Goal: Transaction & Acquisition: Purchase product/service

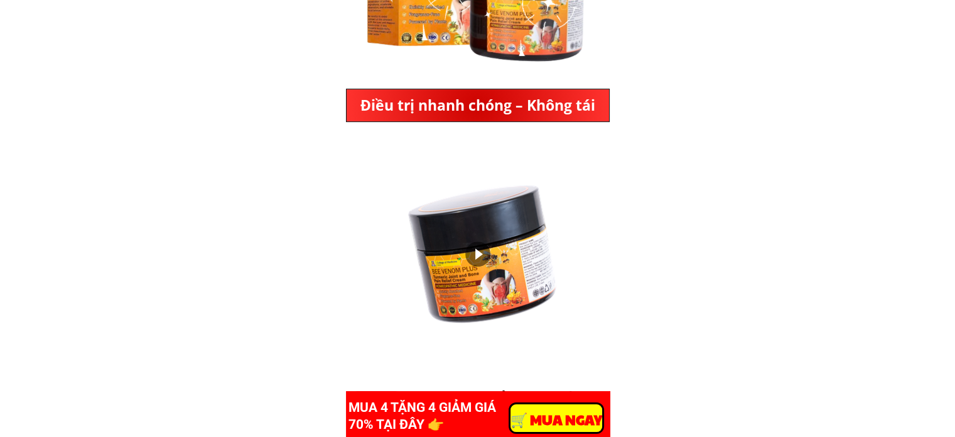
scroll to position [628, 0]
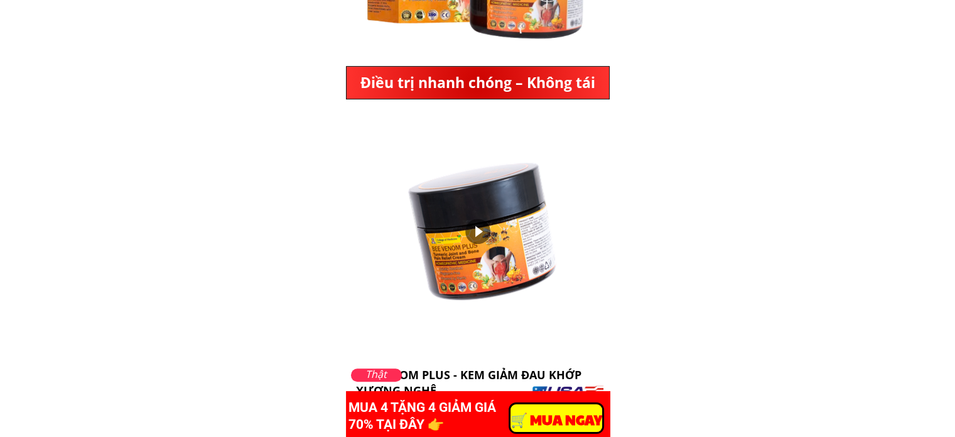
click at [478, 232] on div at bounding box center [477, 231] width 25 height 25
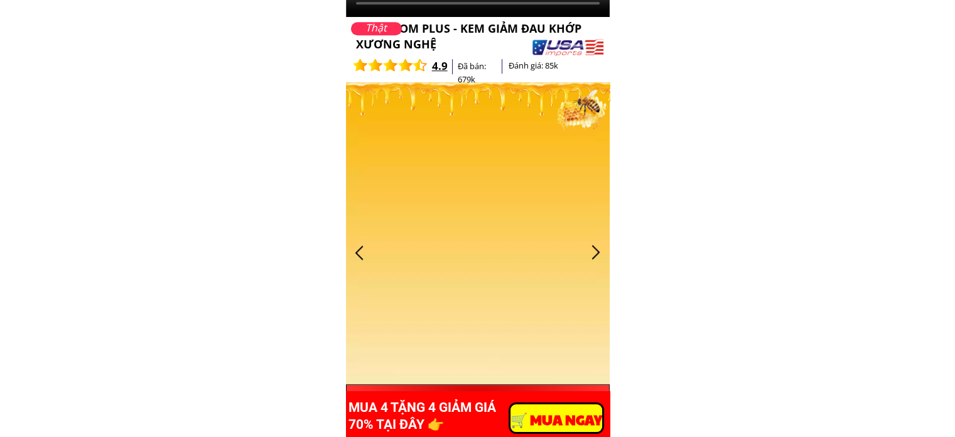
scroll to position [1005, 0]
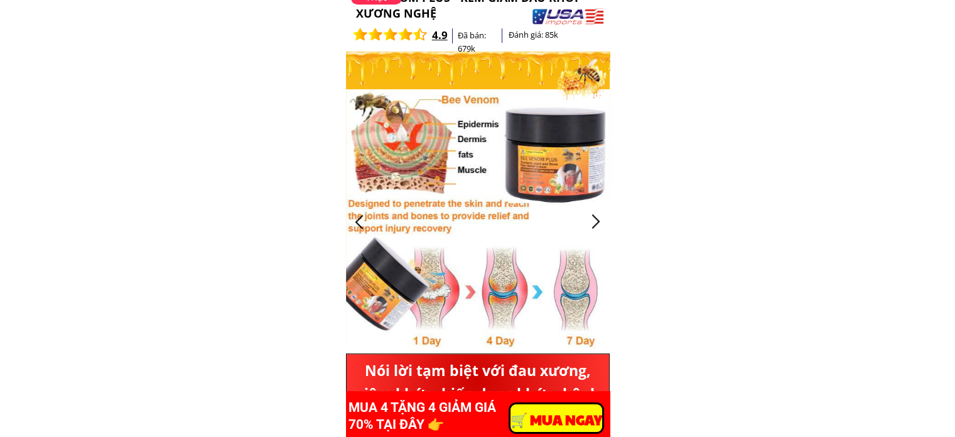
click at [599, 224] on div at bounding box center [596, 221] width 21 height 21
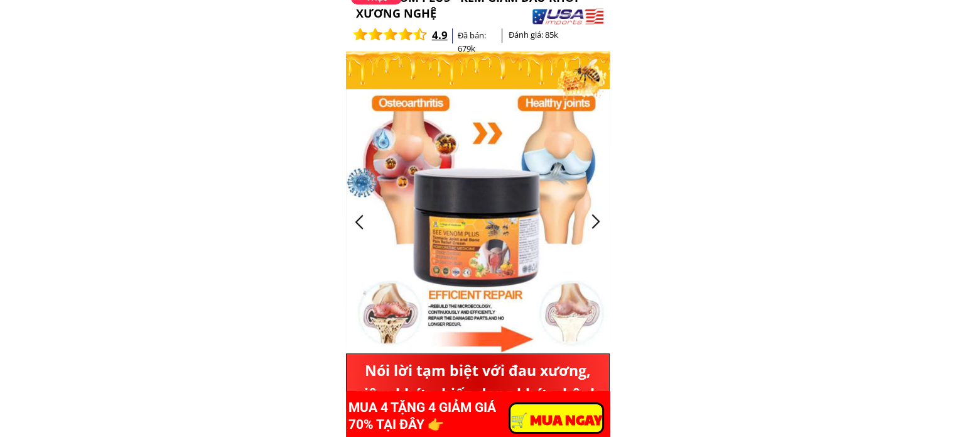
click at [597, 217] on div at bounding box center [596, 221] width 21 height 21
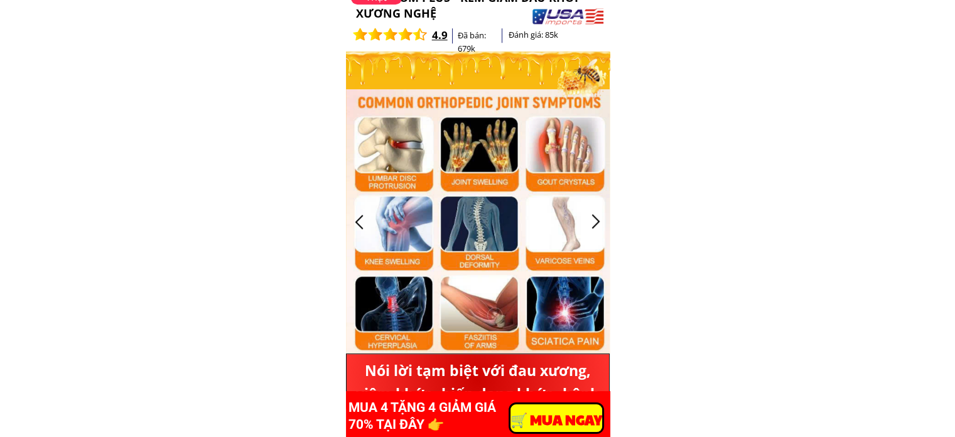
click at [597, 217] on div at bounding box center [596, 221] width 21 height 21
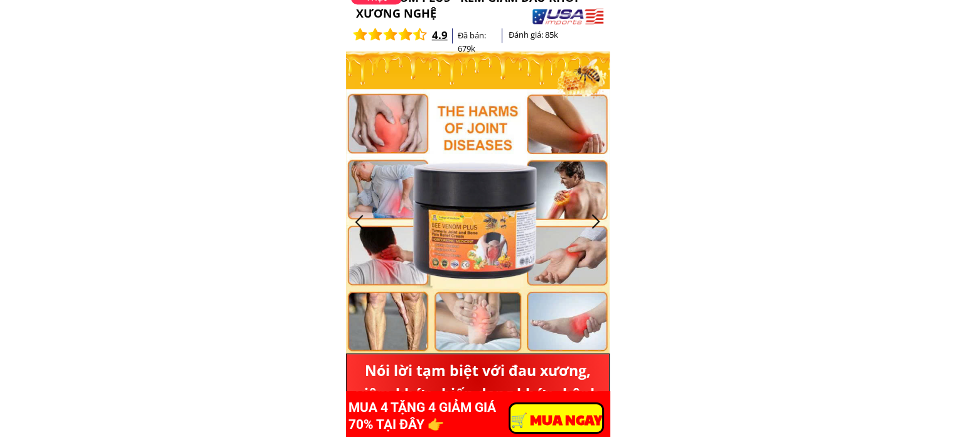
click at [354, 225] on div at bounding box center [359, 221] width 21 height 21
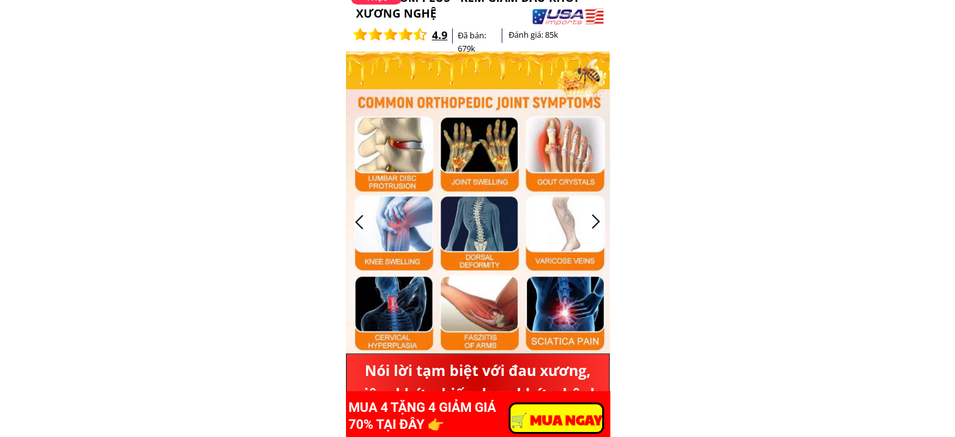
click at [357, 217] on div at bounding box center [359, 221] width 21 height 21
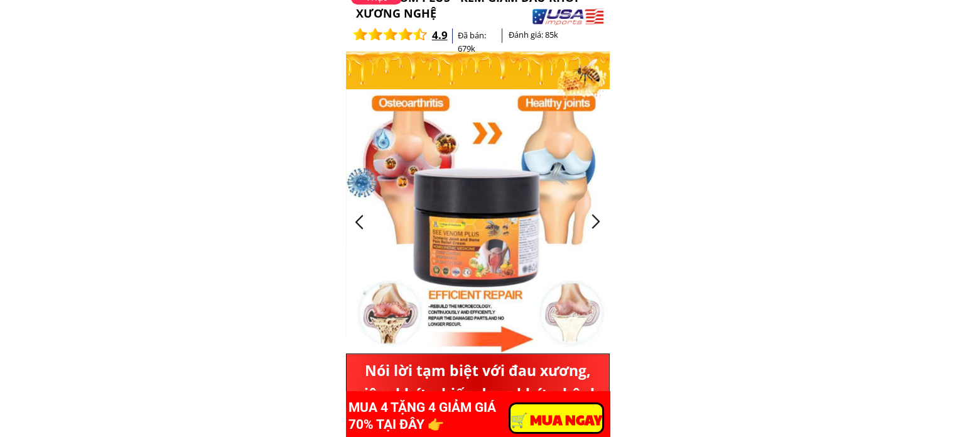
click at [357, 217] on div at bounding box center [359, 221] width 21 height 21
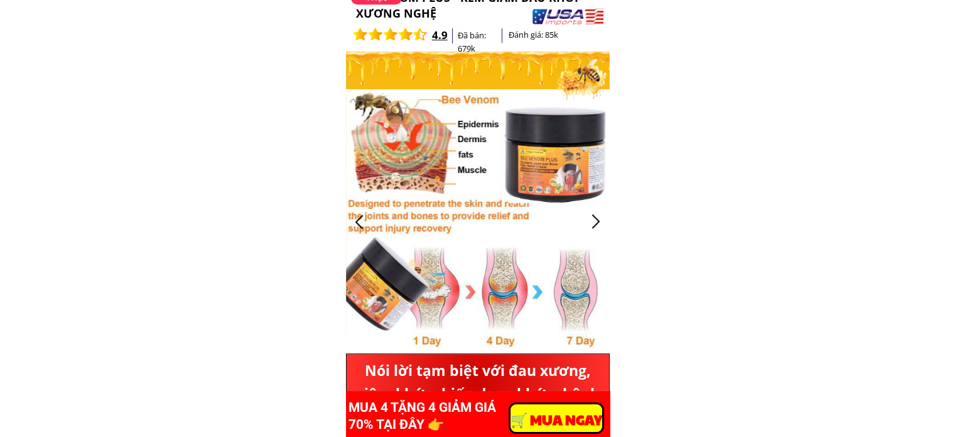
click at [357, 217] on div at bounding box center [359, 221] width 21 height 21
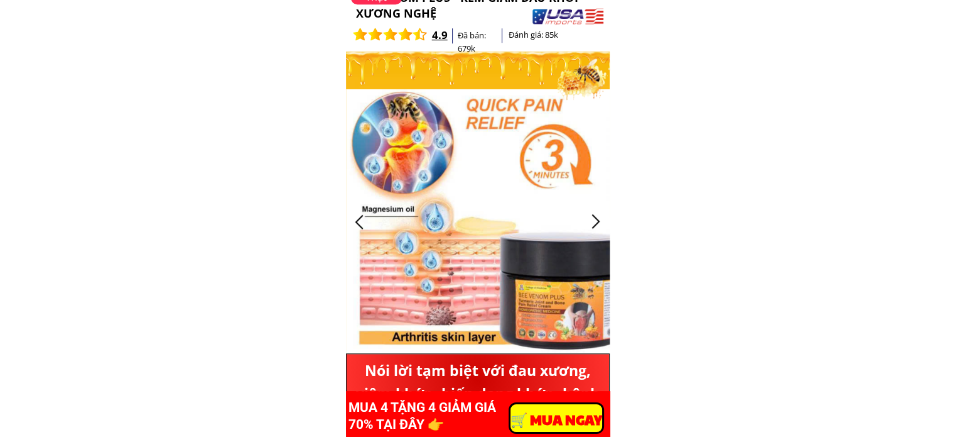
click at [357, 217] on div at bounding box center [359, 221] width 21 height 21
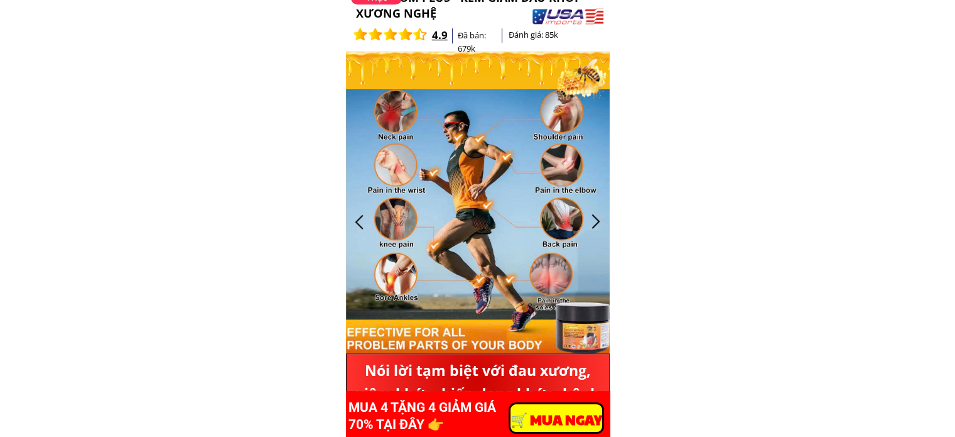
click at [357, 217] on div at bounding box center [359, 221] width 21 height 21
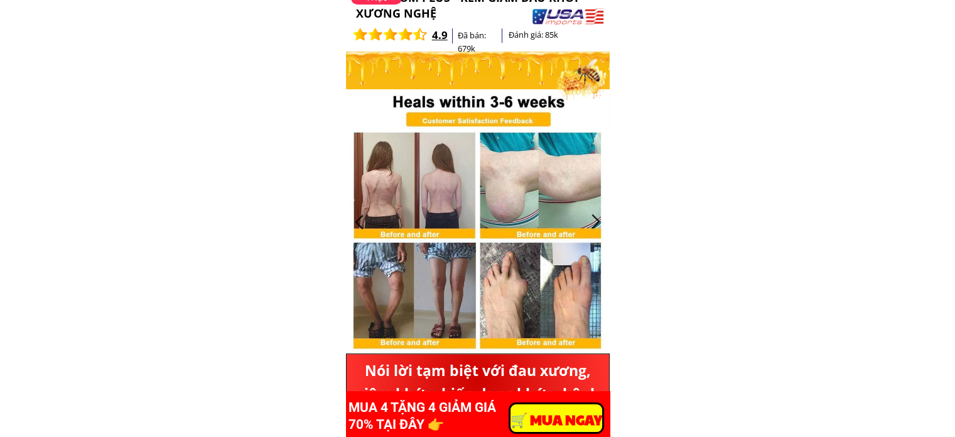
click at [357, 217] on div at bounding box center [359, 221] width 21 height 21
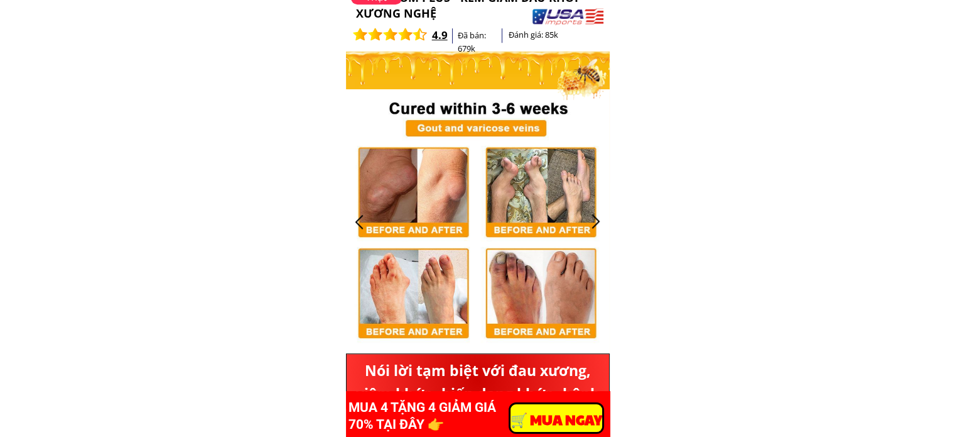
click at [357, 217] on div at bounding box center [359, 221] width 21 height 21
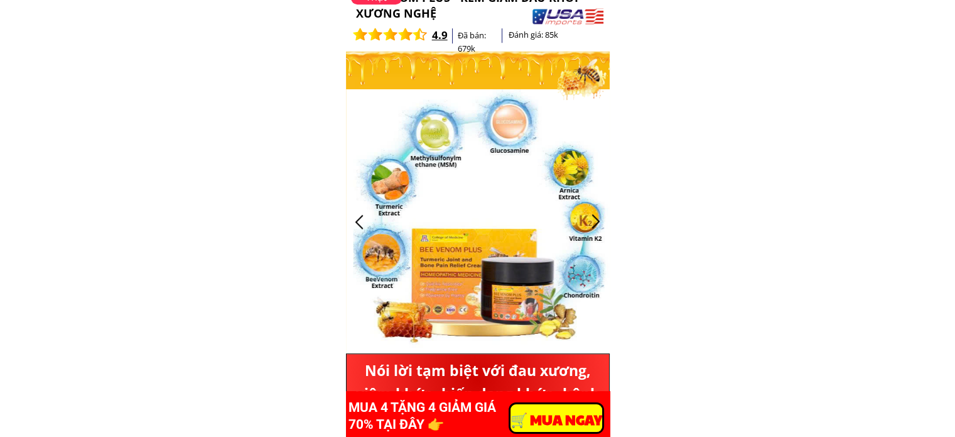
click at [357, 217] on div at bounding box center [359, 221] width 21 height 21
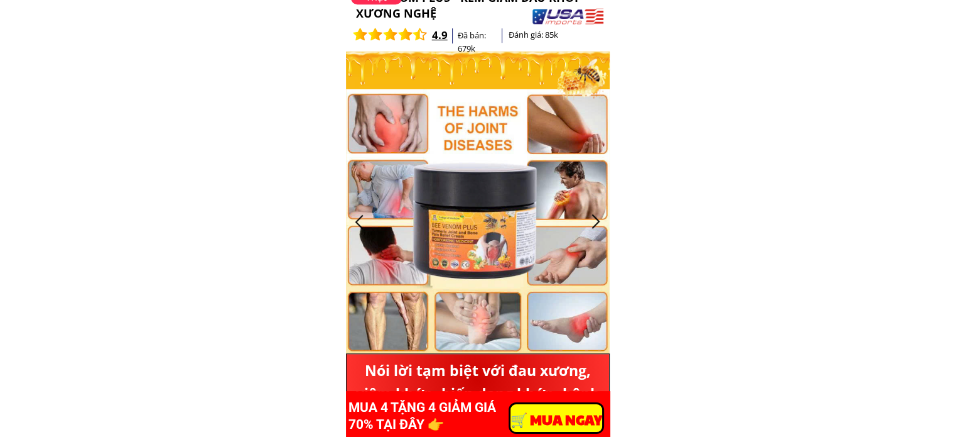
click at [357, 217] on div at bounding box center [359, 221] width 21 height 21
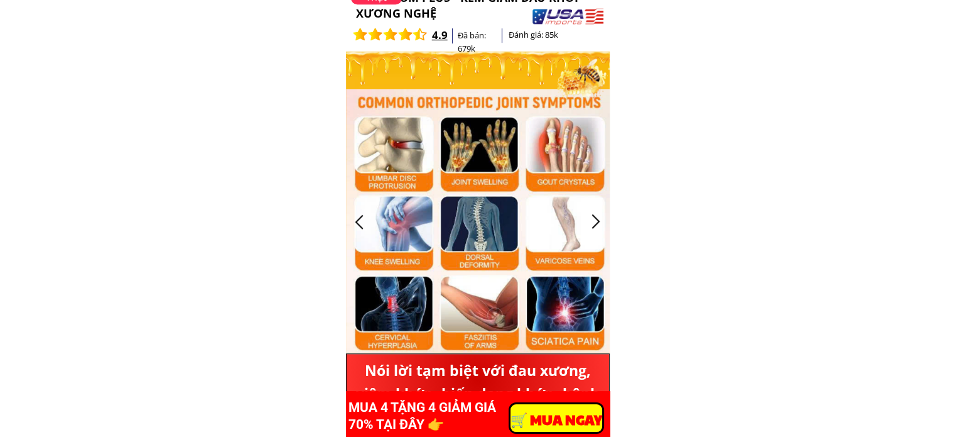
click at [357, 217] on div at bounding box center [359, 221] width 21 height 21
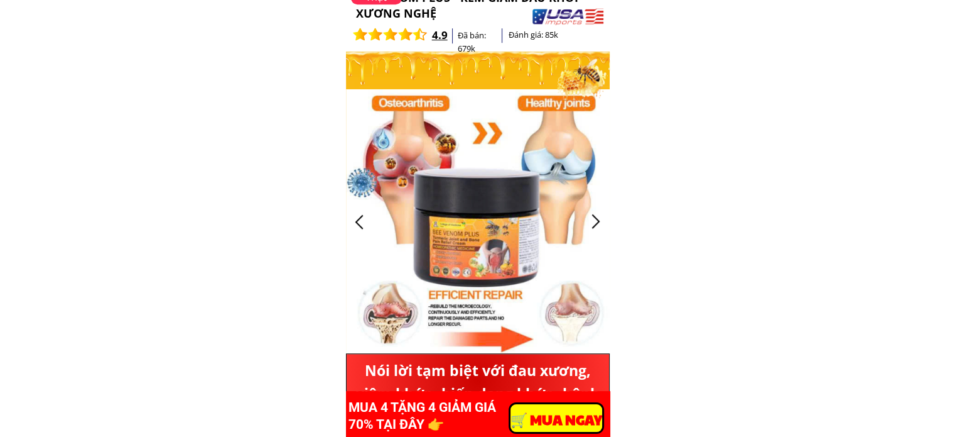
click at [357, 217] on div at bounding box center [359, 221] width 21 height 21
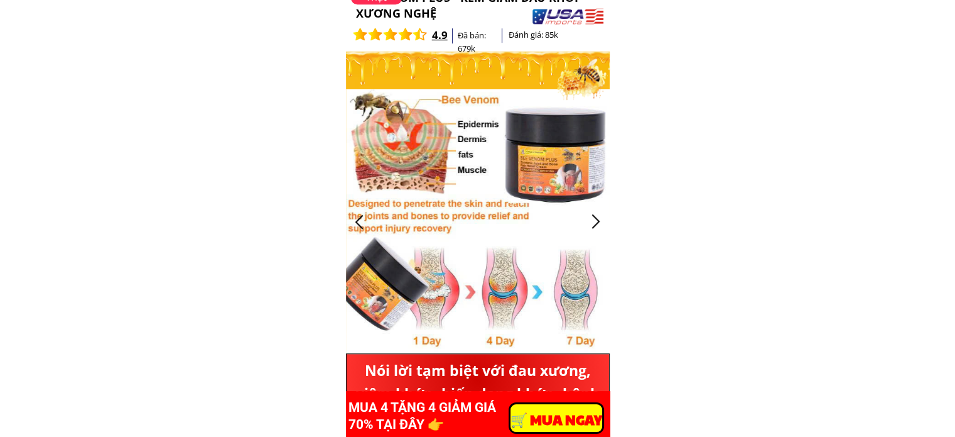
click at [357, 217] on div at bounding box center [359, 221] width 21 height 21
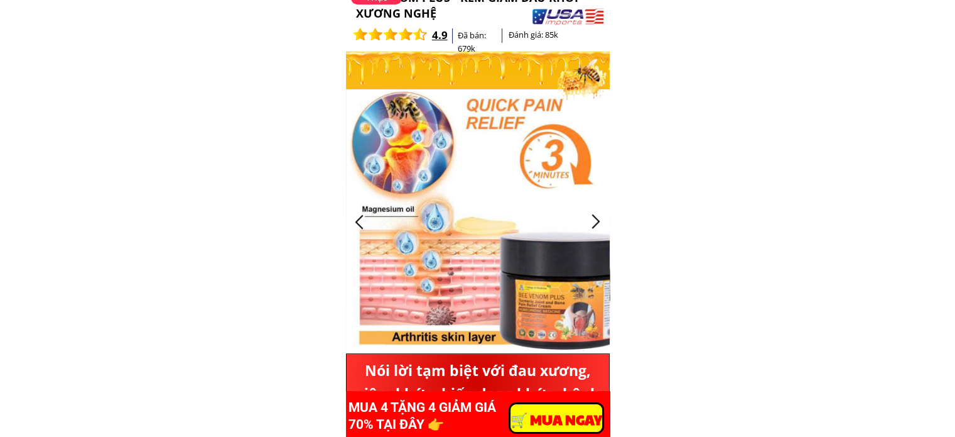
click at [357, 217] on div at bounding box center [359, 221] width 21 height 21
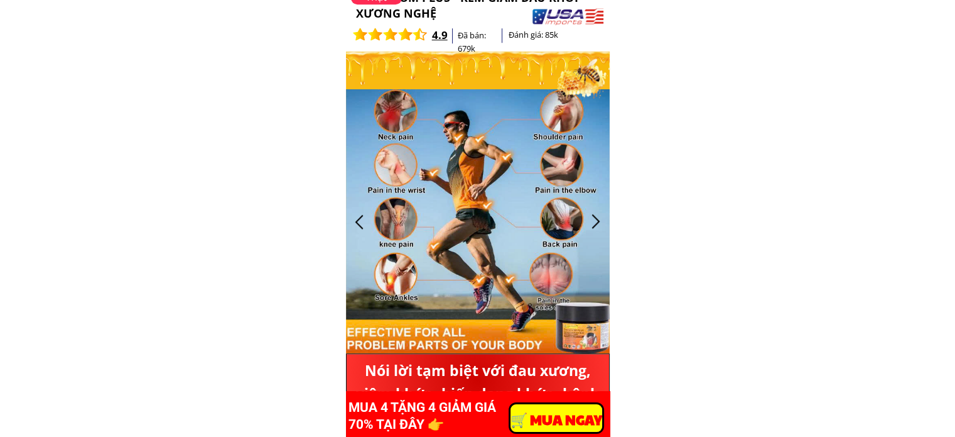
click at [357, 217] on div at bounding box center [359, 221] width 21 height 21
click at [597, 211] on div at bounding box center [596, 221] width 21 height 21
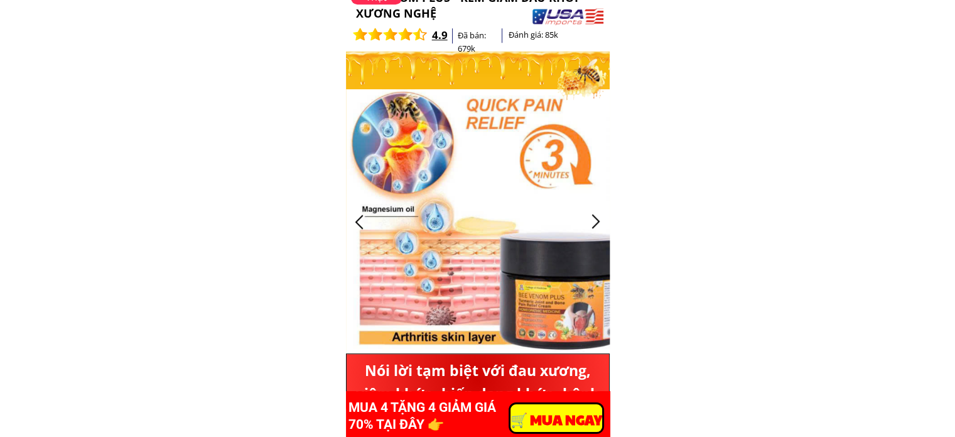
click at [597, 214] on div at bounding box center [596, 221] width 21 height 21
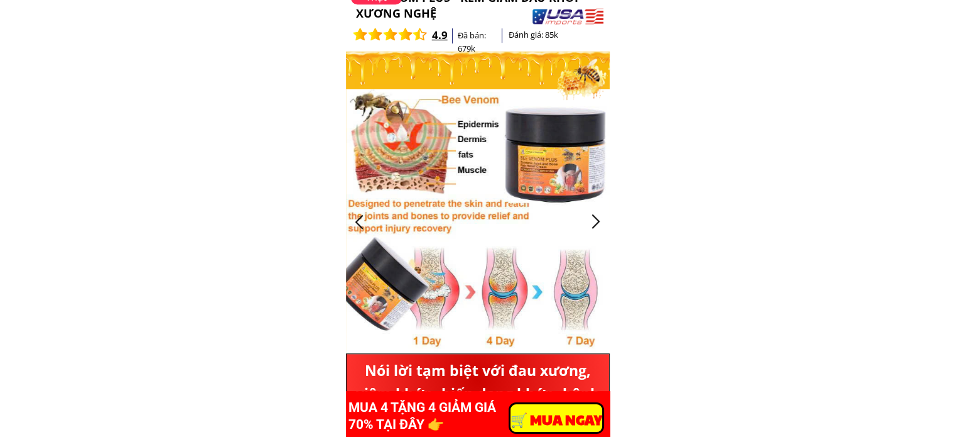
click at [366, 223] on div at bounding box center [359, 221] width 21 height 21
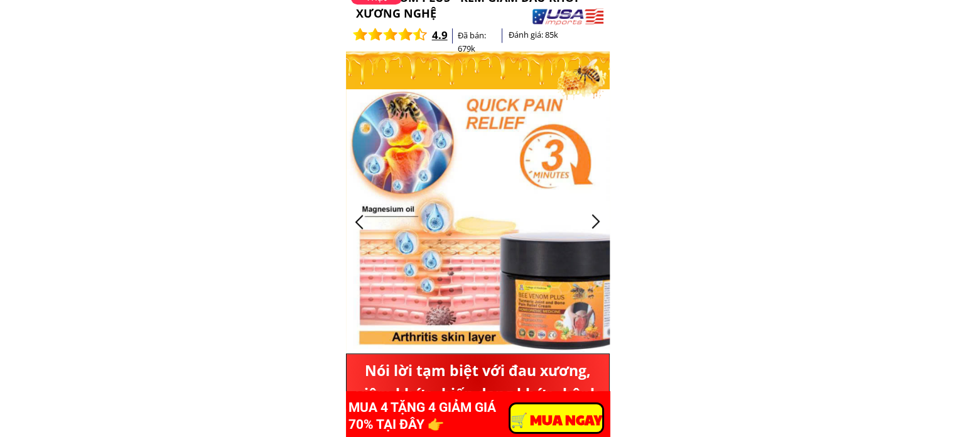
click at [591, 213] on div at bounding box center [596, 221] width 21 height 21
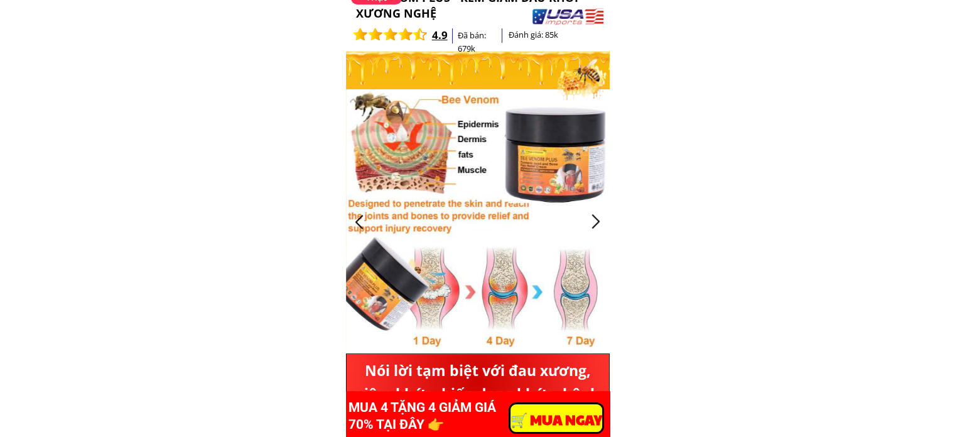
click at [589, 214] on div at bounding box center [596, 221] width 21 height 21
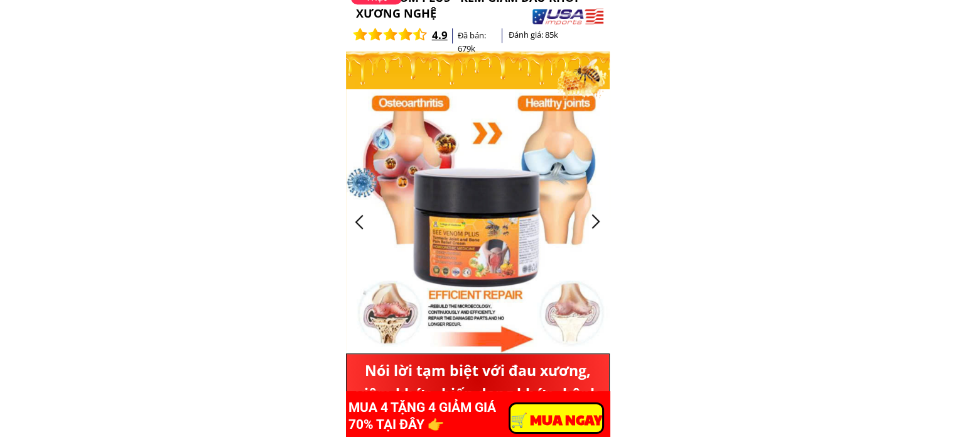
click at [589, 214] on div at bounding box center [596, 221] width 21 height 21
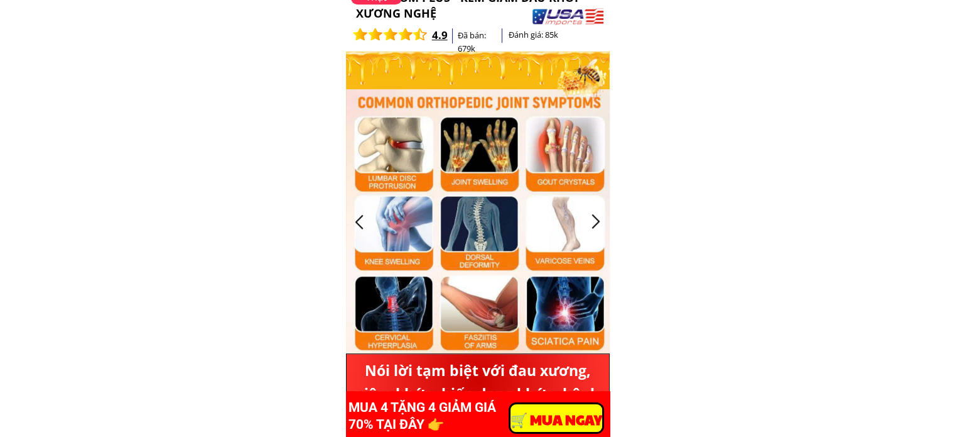
click at [589, 214] on div at bounding box center [596, 221] width 21 height 21
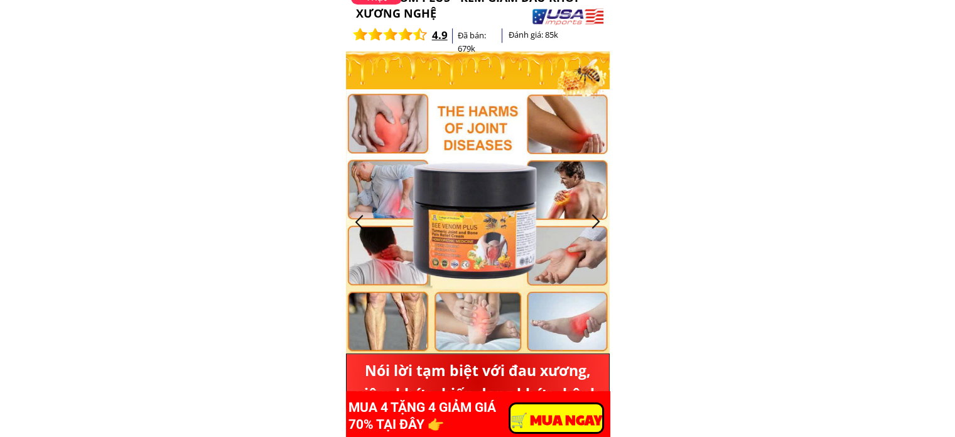
click at [589, 214] on div at bounding box center [596, 221] width 21 height 21
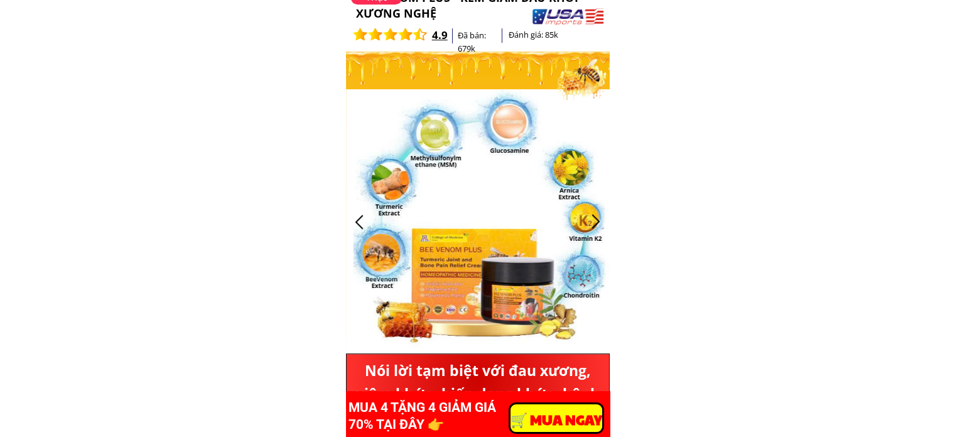
click at [589, 214] on div at bounding box center [596, 221] width 21 height 21
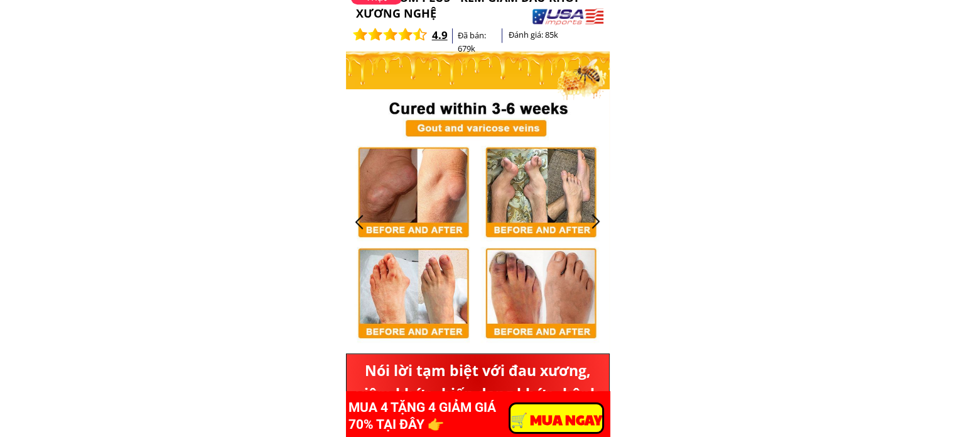
click at [589, 214] on div at bounding box center [596, 221] width 21 height 21
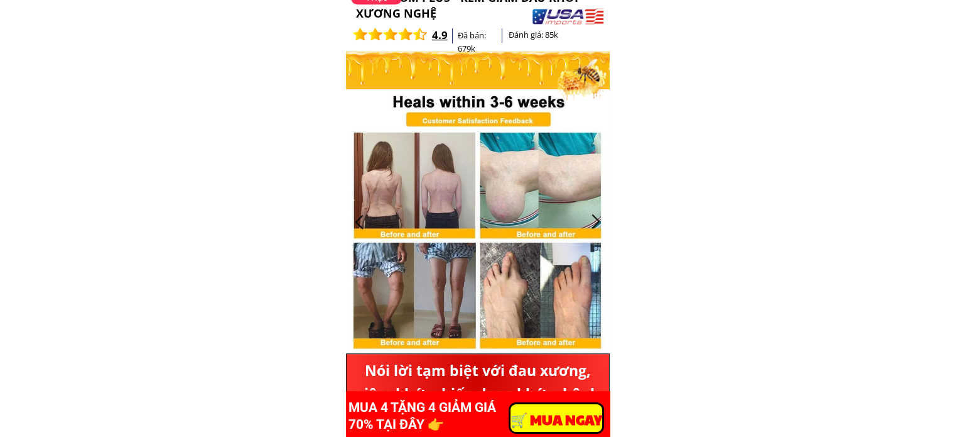
click at [589, 214] on div at bounding box center [596, 221] width 21 height 21
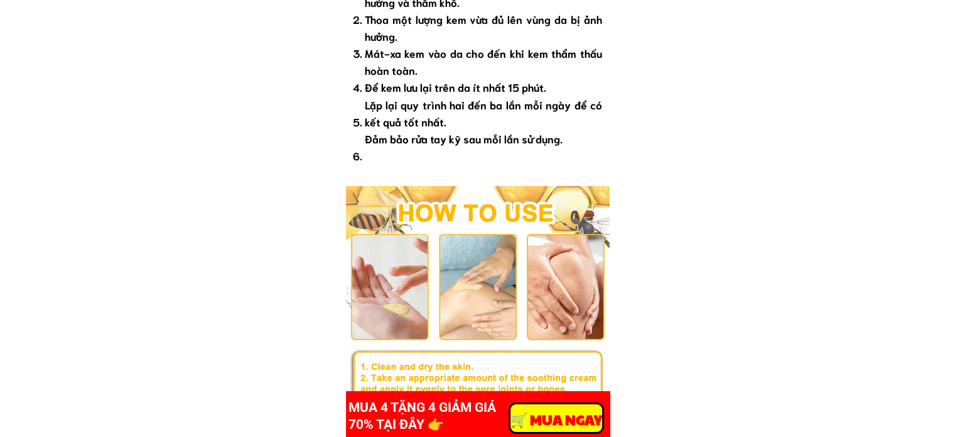
scroll to position [8355, 0]
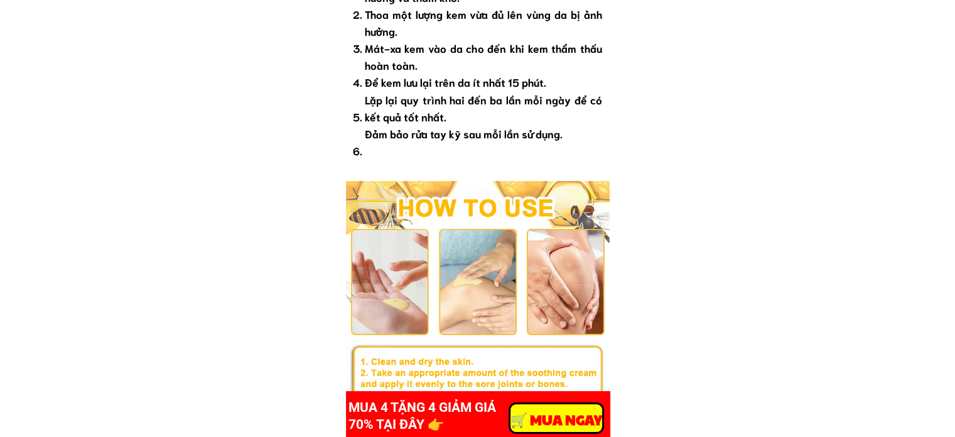
drag, startPoint x: 251, startPoint y: 112, endPoint x: 266, endPoint y: 55, distance: 59.1
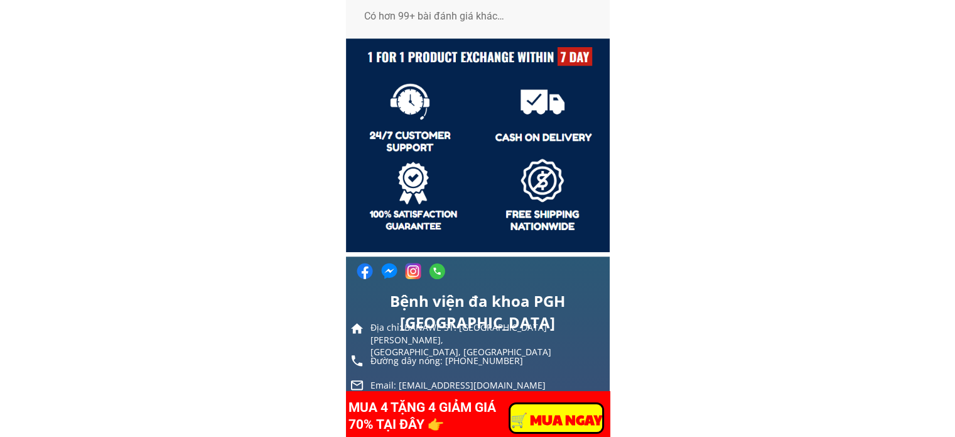
scroll to position [10679, 0]
